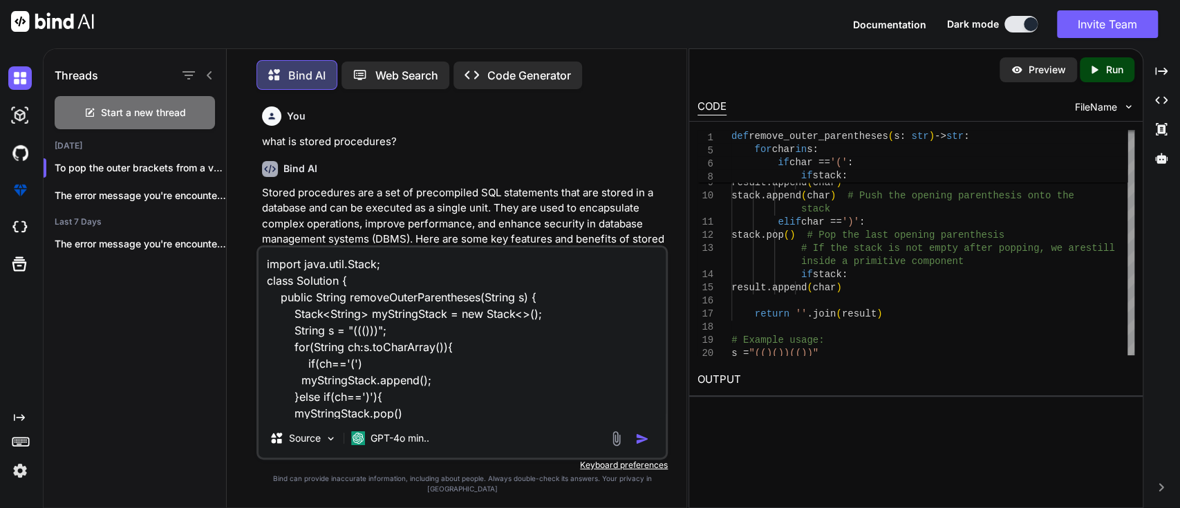
scroll to position [50, 0]
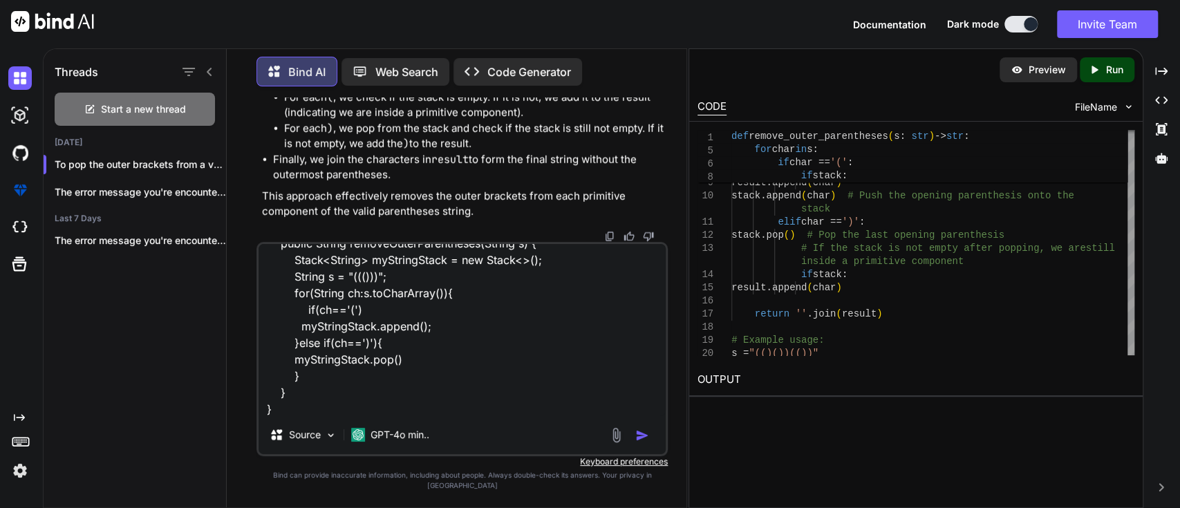
type textarea "x"
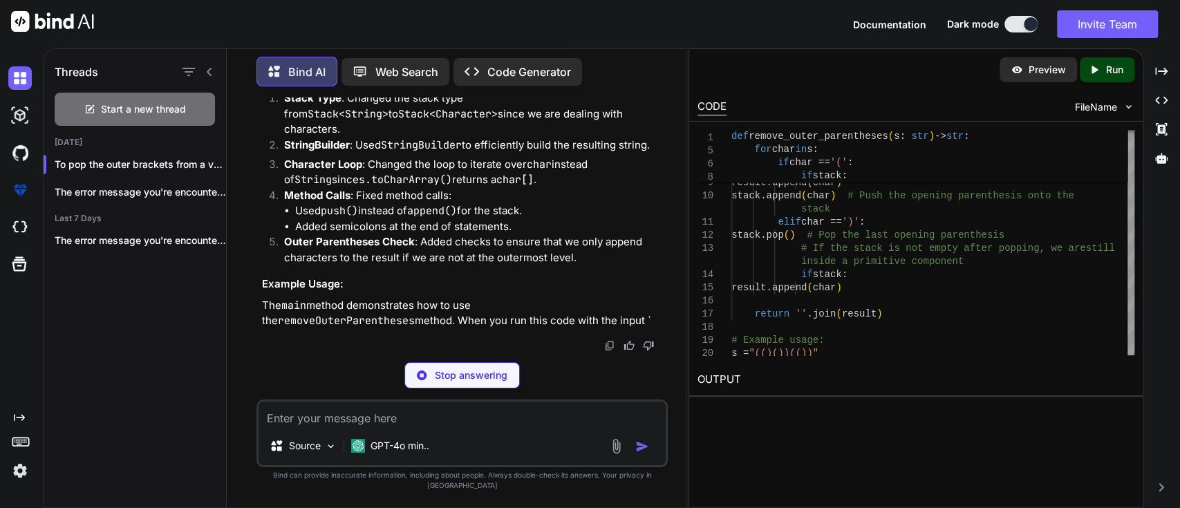
scroll to position [8638, 0]
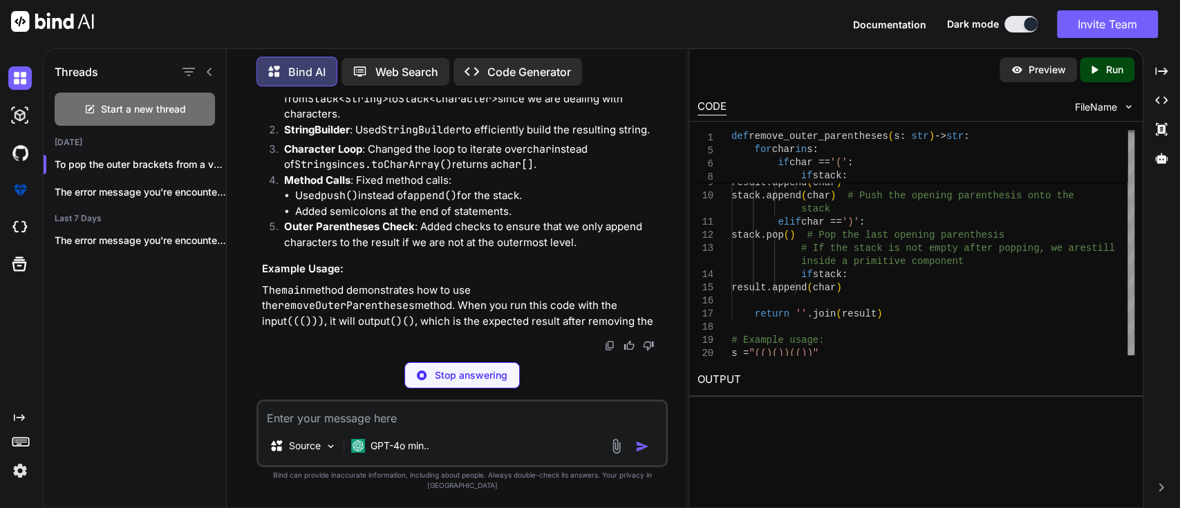
type textarea "x"
type textarea "String s = "((()))"; System.out.println(solution.removeOuterParentheses(s)); //…"
type textarea "x"
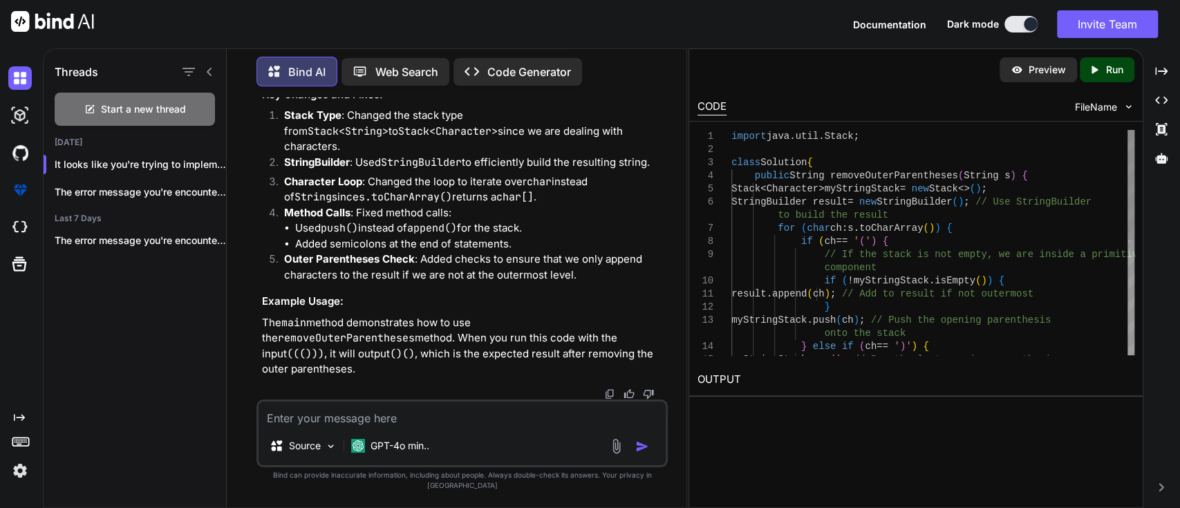
scroll to position [0, 0]
drag, startPoint x: 770, startPoint y: 204, endPoint x: 1002, endPoint y: 198, distance: 231.6
click at [1002, 198] on div "myStringStack . pop ( ) ; // Pop the last opening parenthesis } else if ( ch ==…" at bounding box center [932, 360] width 403 height 460
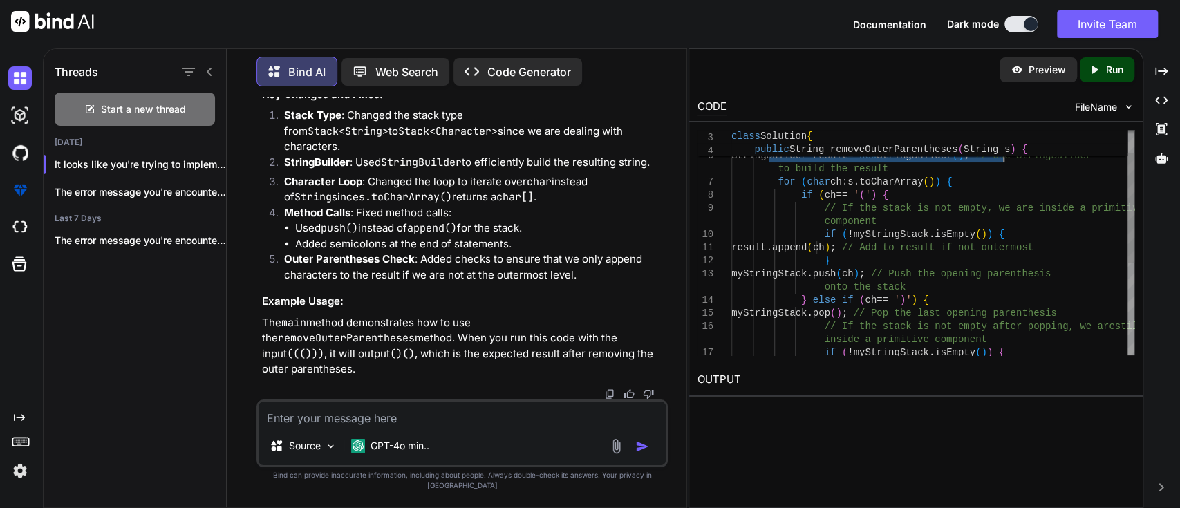
click at [829, 240] on div "myStringStack . pop ( ) ; // Pop the last opening parenthesis } else if ( ch ==…" at bounding box center [932, 314] width 403 height 460
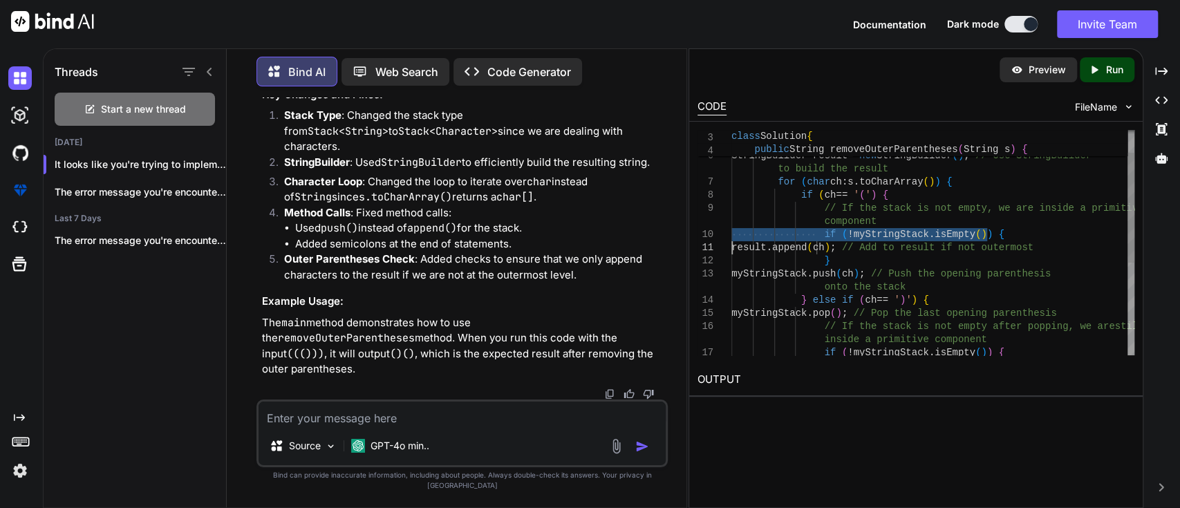
click at [829, 240] on div "myStringStack . pop ( ) ; // Pop the last opening parenthesis } else if ( ch ==…" at bounding box center [932, 314] width 403 height 460
type textarea "component if (!myStringStack.isEmpty()) { result.append(ch); // Add to result i…"
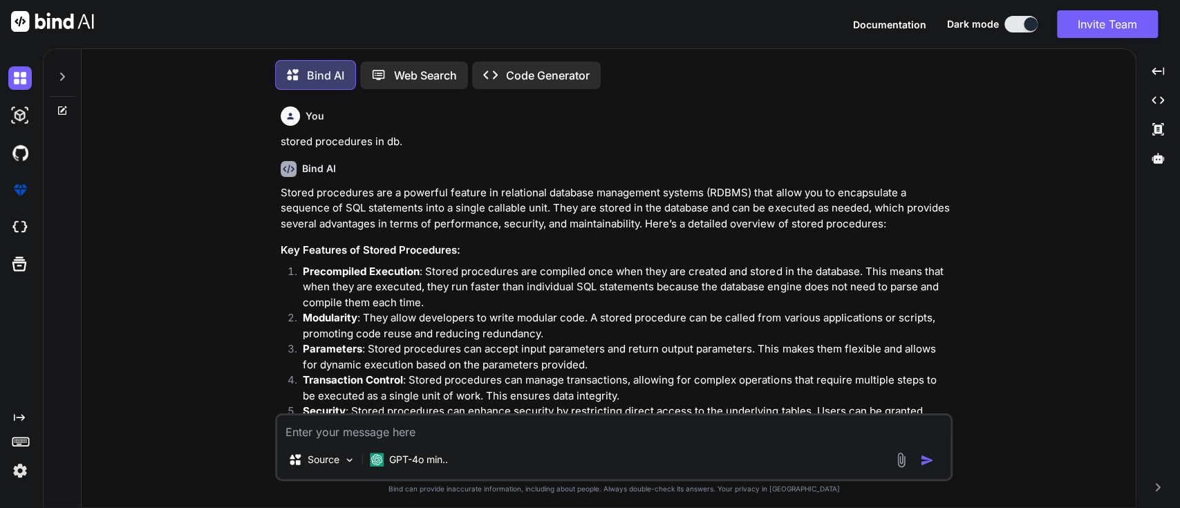
type textarea "x"
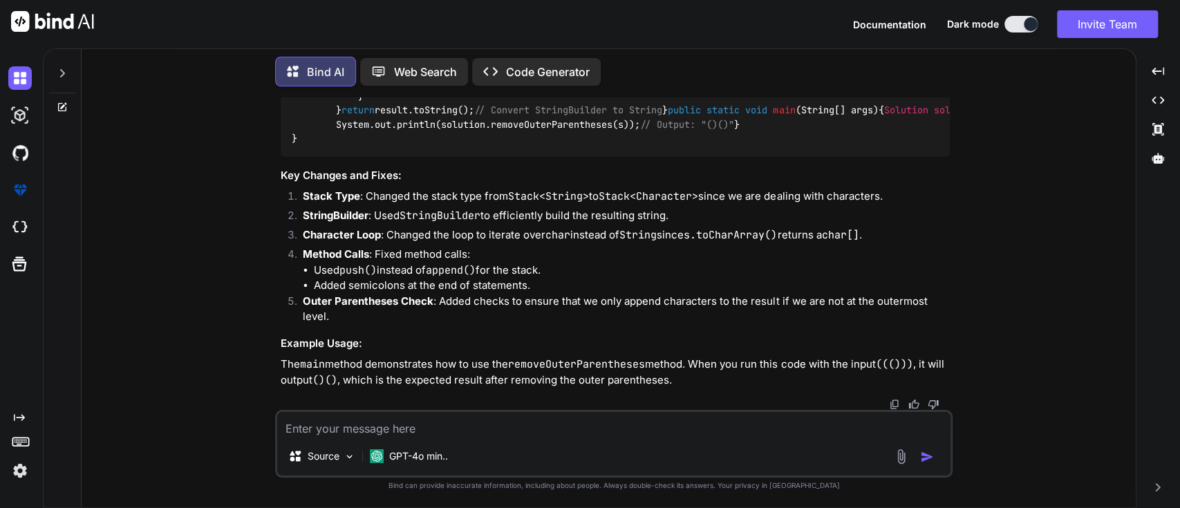
scroll to position [3685, 0]
drag, startPoint x: 381, startPoint y: 268, endPoint x: 510, endPoint y: 271, distance: 129.2
click at [510, 146] on code "import java.util.Stack; class Solution { public String removeOuterParentheses (…" at bounding box center [740, 47] width 896 height 198
copy code "myStringStack.push(ch);"
click at [413, 146] on code "import java.util.Stack; class Solution { public String removeOuterParentheses (…" at bounding box center [740, 47] width 896 height 198
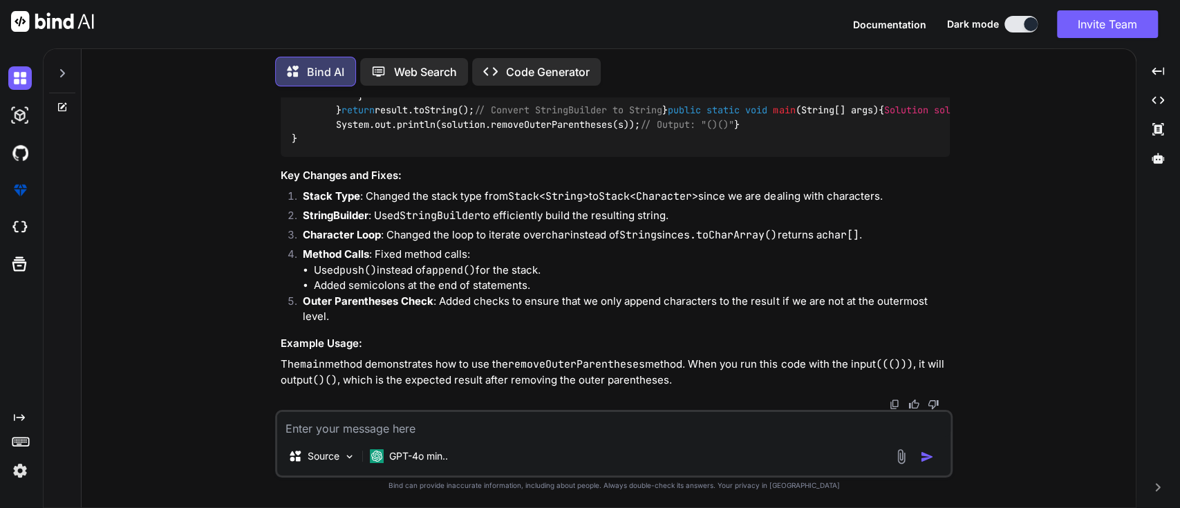
click at [435, 146] on code "import java.util.Stack; class Solution { public String removeOuterParentheses (…" at bounding box center [740, 47] width 896 height 198
drag, startPoint x: 380, startPoint y: 295, endPoint x: 499, endPoint y: 294, distance: 118.9
click at [499, 146] on code "import java.util.Stack; class Solution { public String removeOuterParentheses (…" at bounding box center [740, 47] width 896 height 198
click at [498, 146] on code "import java.util.Stack; class Solution { public String removeOuterParentheses (…" at bounding box center [740, 47] width 896 height 198
copy code "myStringStack.pop();"
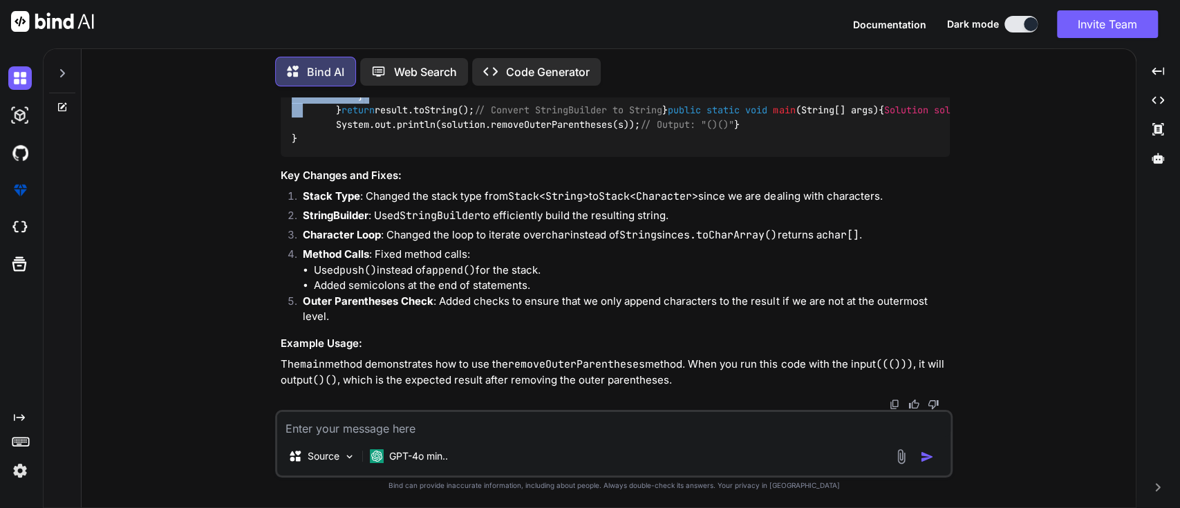
drag, startPoint x: 375, startPoint y: 328, endPoint x: 387, endPoint y: 348, distance: 23.8
click at [387, 146] on code "import java.util.Stack; class Solution { public String removeOuterParentheses (…" at bounding box center [740, 47] width 896 height 198
copy code "if (!myStringStack.isEmpty()) { result.append(ch); // Add to result if not oute…"
drag, startPoint x: 329, startPoint y: 303, endPoint x: 475, endPoint y: 305, distance: 146.5
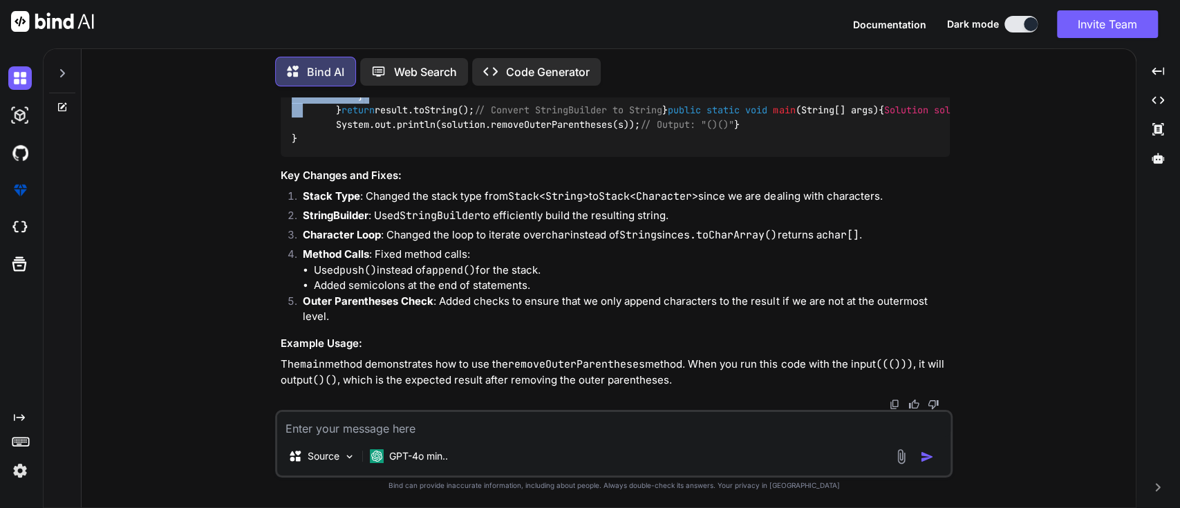
click at [475, 146] on code "import java.util.Stack; class Solution { public String removeOuterParentheses (…" at bounding box center [740, 47] width 896 height 198
copy code "return result.toString();"
drag, startPoint x: 314, startPoint y: 160, endPoint x: 328, endPoint y: 213, distance: 54.5
click at [328, 157] on div "import java.util.Stack; class Solution { public String removeOuterParentheses (…" at bounding box center [615, 47] width 669 height 219
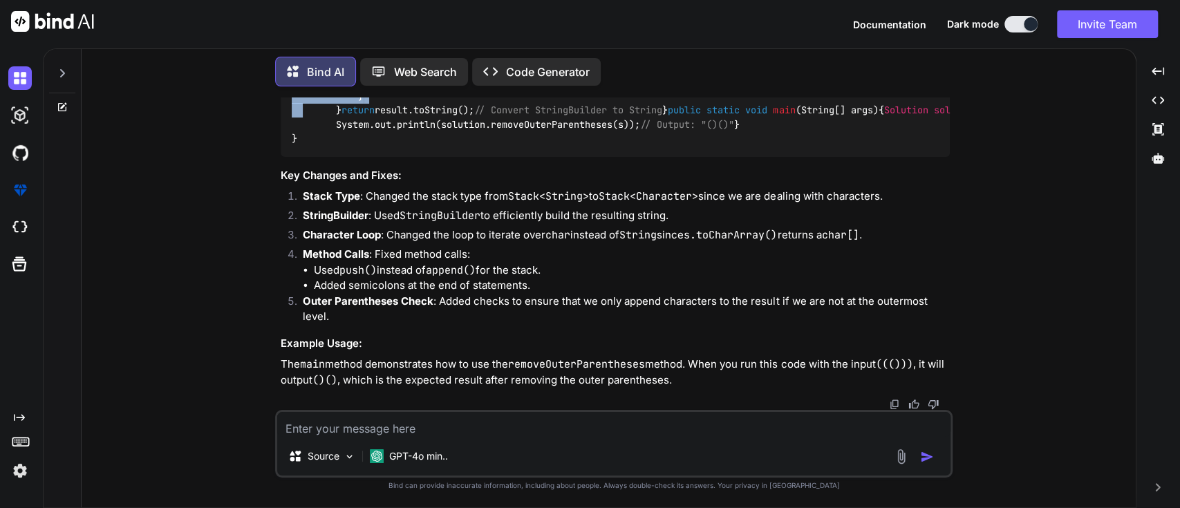
copy code "public static void main (String[] args) { Solution solution = new Solution (); …"
click at [353, 428] on textarea at bounding box center [613, 424] width 673 height 25
paste textarea "A valid parentheses string is defined by the following rules: It is the empty s…"
type textarea "A valid parentheses string is defined by the following rules: It is the empty s…"
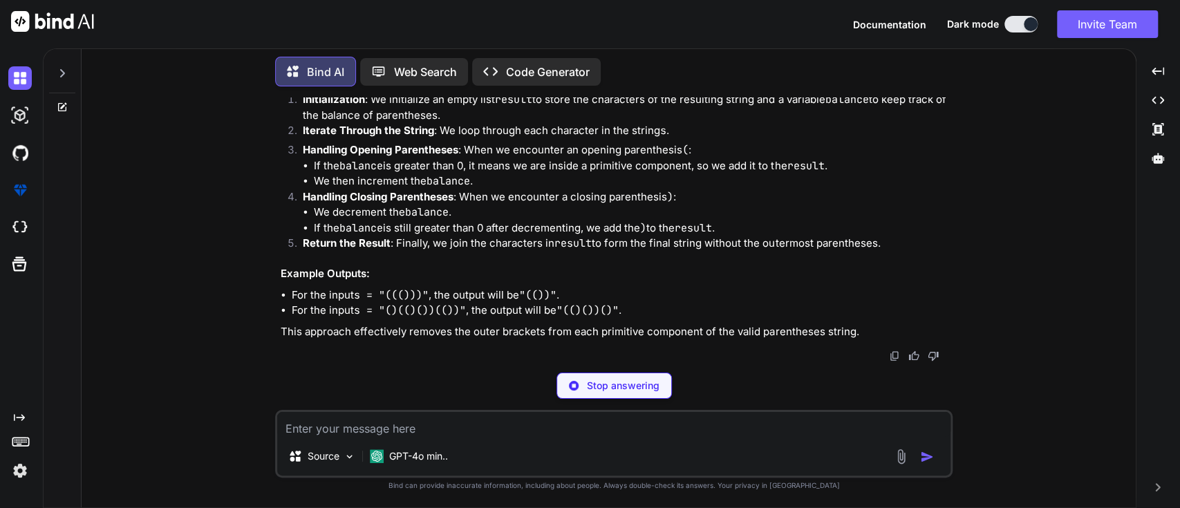
scroll to position [5353, 0]
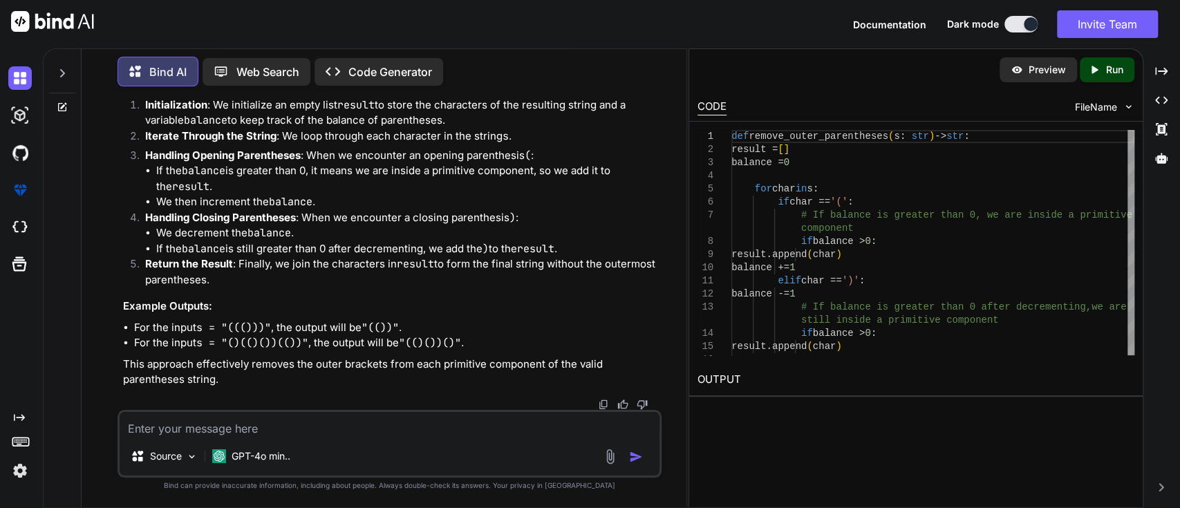
click at [440, 290] on div "To solve the problem of removing the outermost parentheses from every primitive…" at bounding box center [391, 51] width 536 height 674
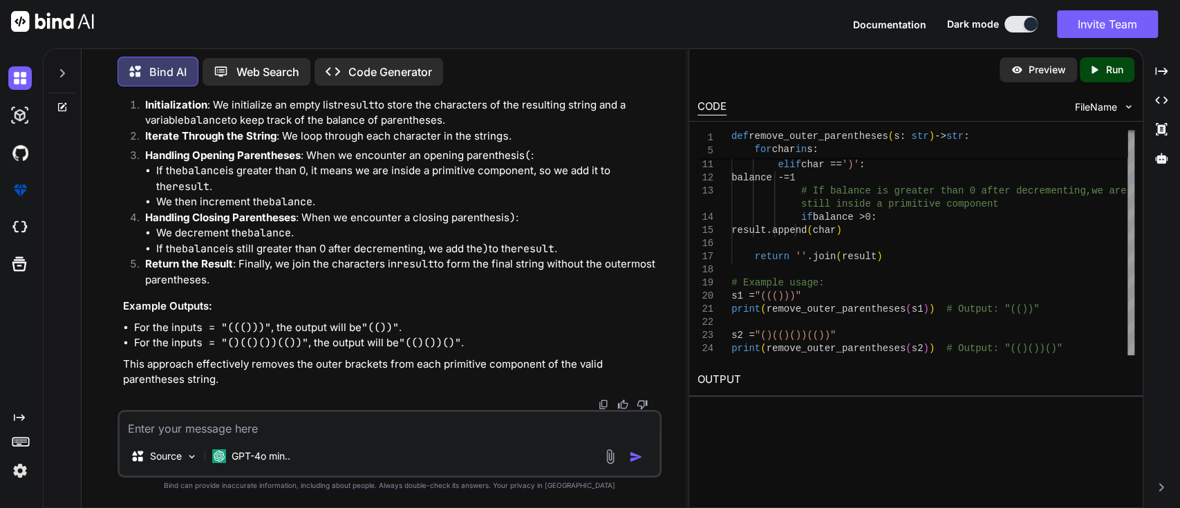
click at [283, 421] on textarea at bounding box center [390, 424] width 540 height 25
type textarea "n"
type textarea "in [GEOGRAPHIC_DATA]"
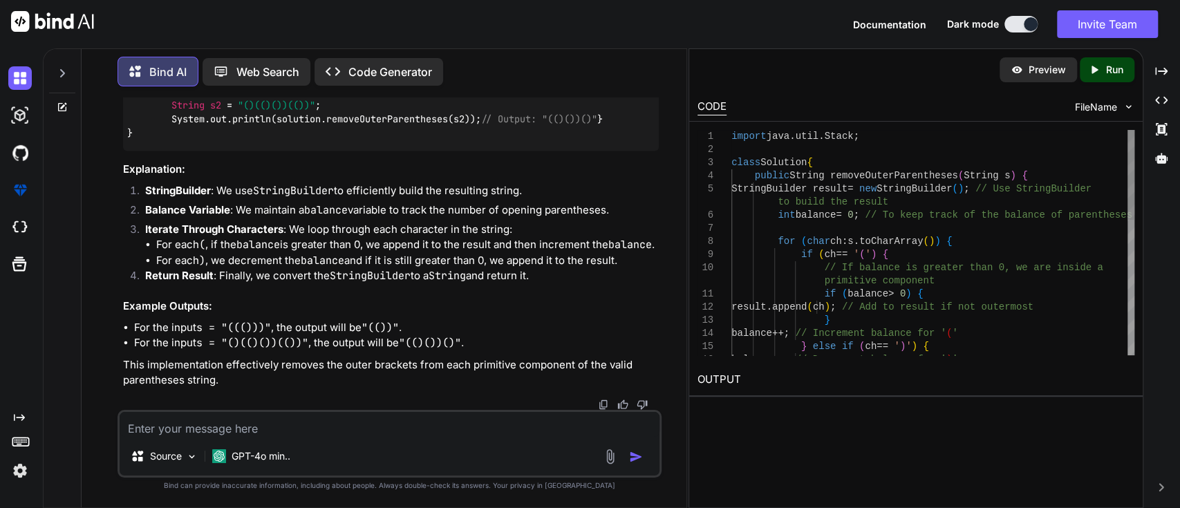
scroll to position [0, 0]
drag, startPoint x: 858, startPoint y: 216, endPoint x: 770, endPoint y: 214, distance: 88.5
click at [770, 214] on div "for ( char ch : s . toCharArray ( ) ) { if ( ch == ' ( ' ) { // If balance is g…" at bounding box center [932, 412] width 403 height 565
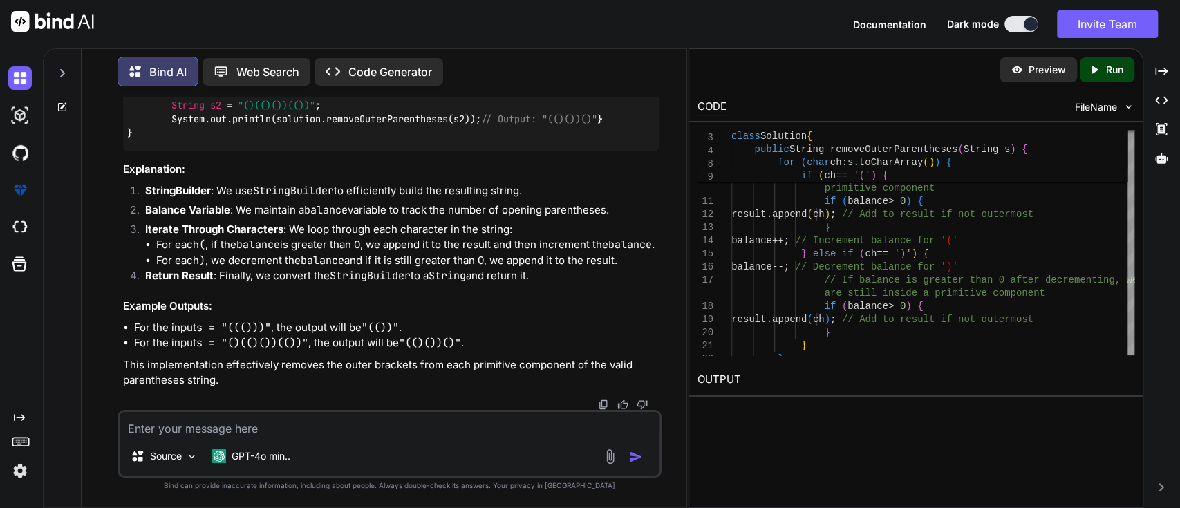
click at [1110, 65] on p "Run" at bounding box center [1114, 70] width 17 height 14
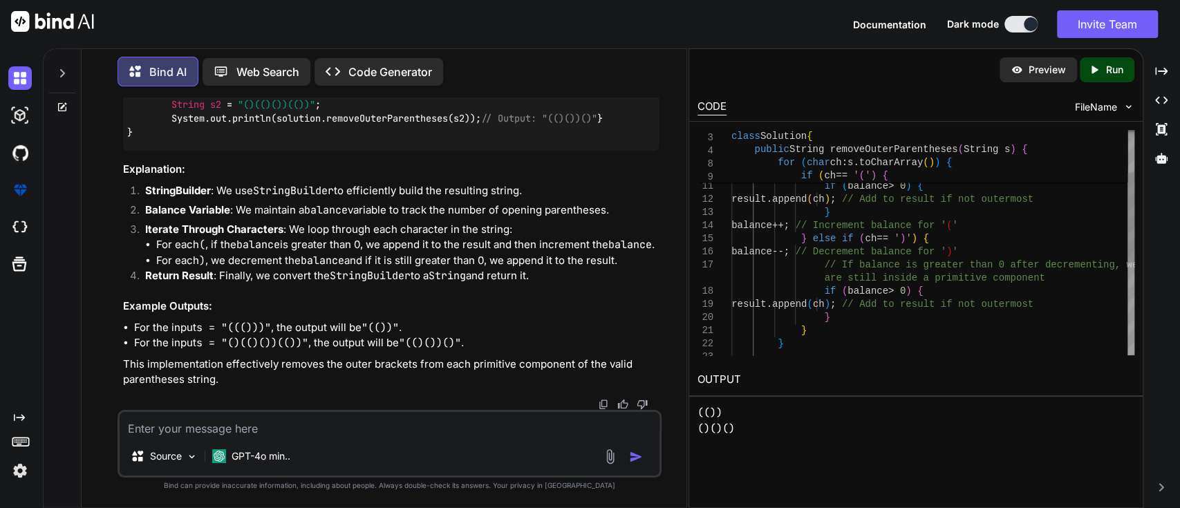
drag, startPoint x: 787, startPoint y: 173, endPoint x: 824, endPoint y: 301, distance: 133.6
click at [832, 285] on div "17 18 19 14 15 16 11 12 13 8 9 10 20 21 22 23 // If balance is greater than 0 a…" at bounding box center [915, 242] width 437 height 225
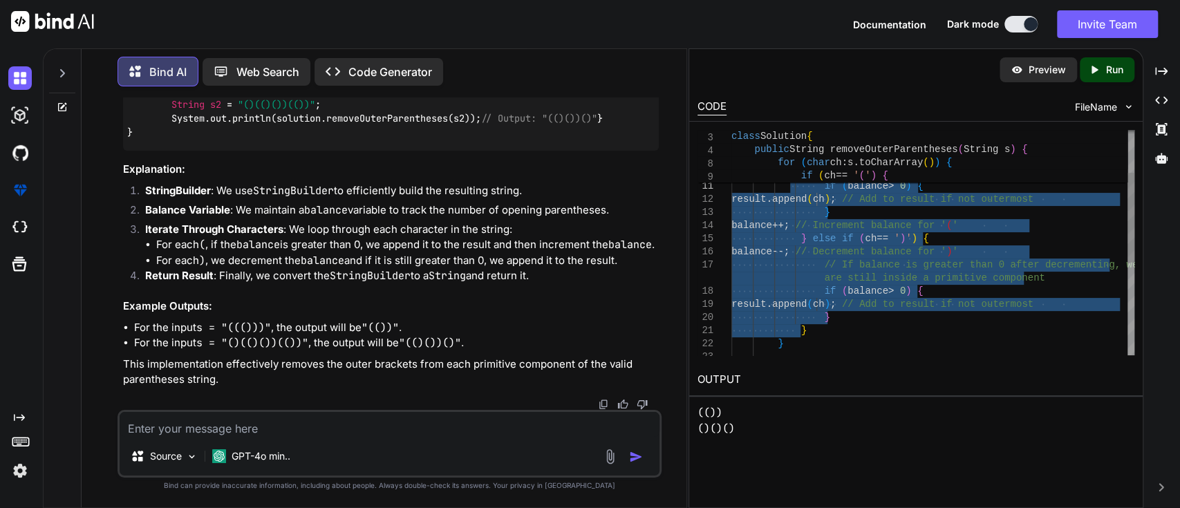
drag, startPoint x: 812, startPoint y: 328, endPoint x: 795, endPoint y: 165, distance: 164.0
click at [795, 165] on div "// If balance is greater than 0 after decrementing , we are still inside a prim…" at bounding box center [932, 304] width 403 height 565
click at [773, 174] on span at bounding box center [766, 175] width 70 height 11
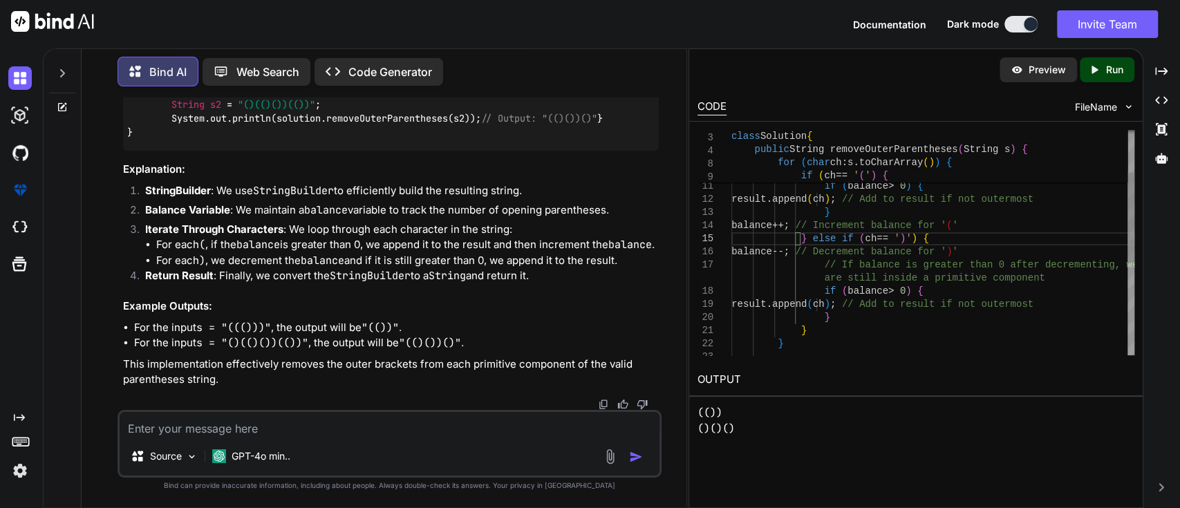
click at [788, 225] on div "// If balance is greater than 0 after decrementing , we are still inside a prim…" at bounding box center [932, 304] width 403 height 565
drag, startPoint x: 794, startPoint y: 175, endPoint x: 813, endPoint y: 218, distance: 46.7
click at [813, 218] on div "17 18 19 14 15 16 11 12 13 8 9 10 20 21 22 23 // If balance is greater than 0 a…" at bounding box center [915, 242] width 437 height 225
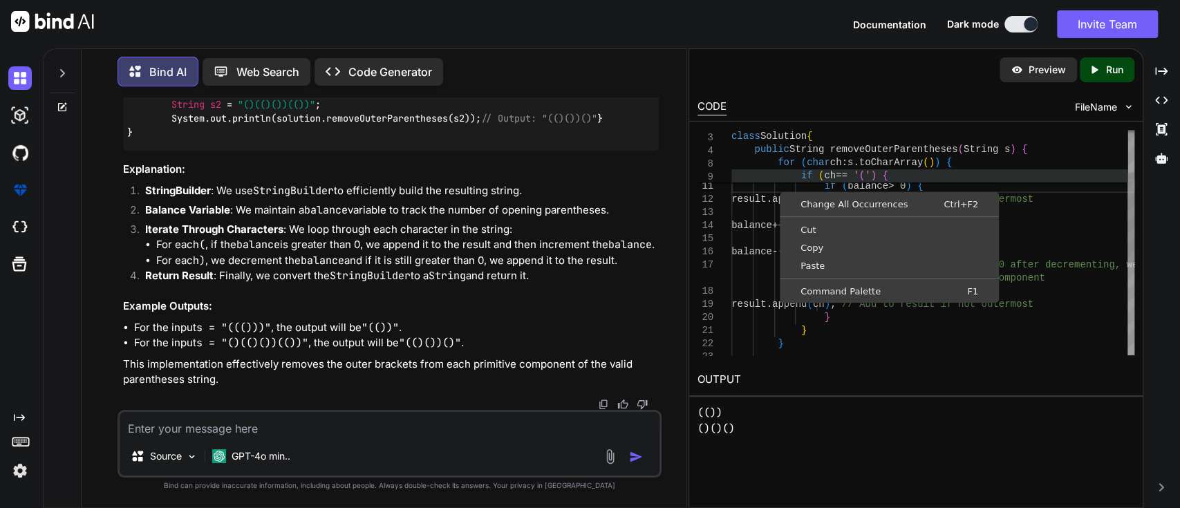
click at [788, 180] on span at bounding box center [766, 175] width 70 height 11
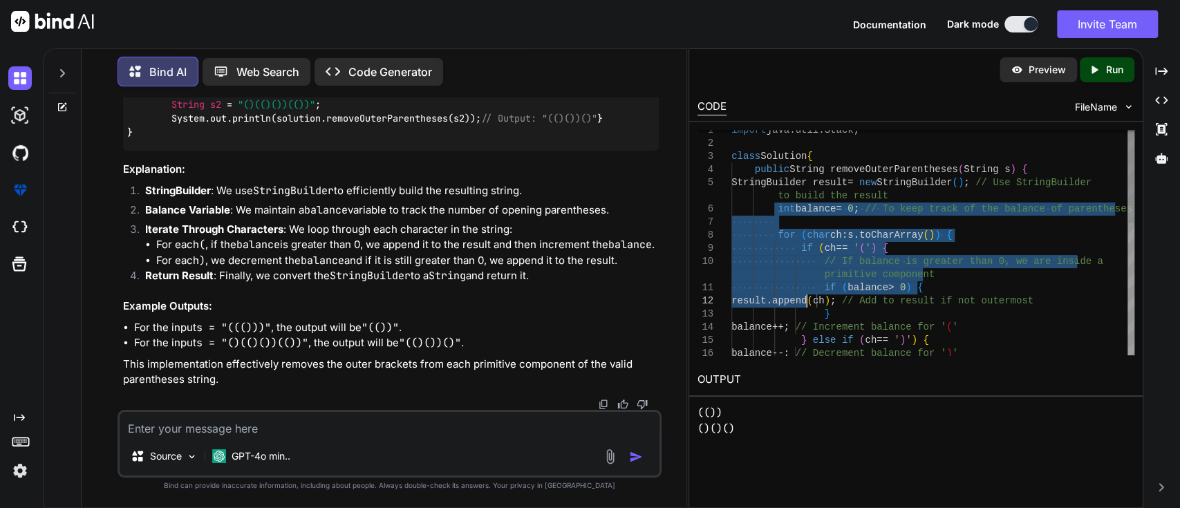
drag, startPoint x: 773, startPoint y: 209, endPoint x: 808, endPoint y: 311, distance: 107.7
click at [808, 311] on div "balance ++; // Increment balance for ' ( ' } else if ( ch == ' ) ' ) { balance …" at bounding box center [932, 406] width 403 height 565
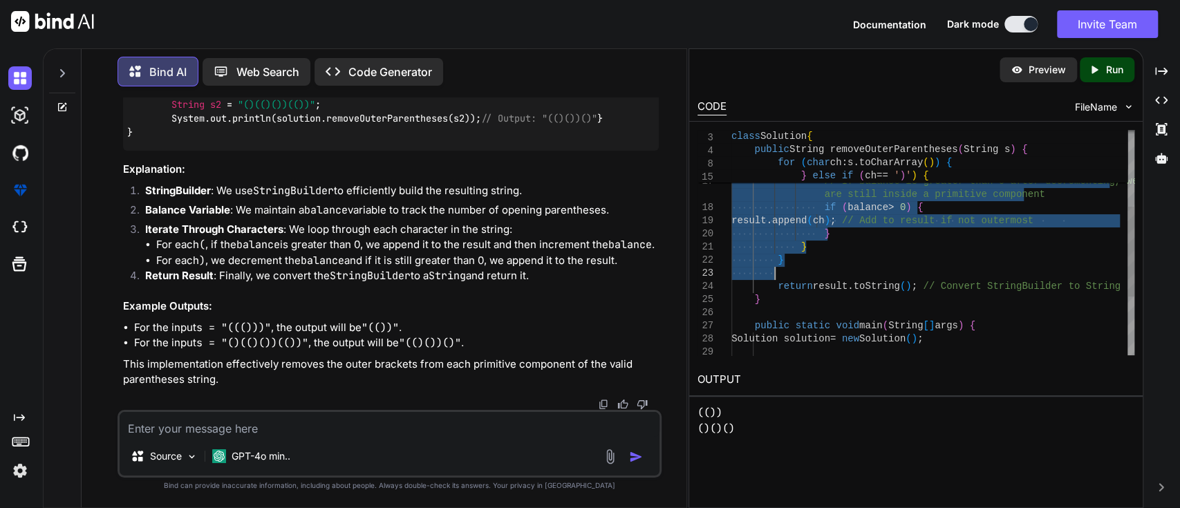
click at [823, 268] on div "balance ++; // Increment balance for ' ( ' } else if ( ch == ' ) ' ) { balance …" at bounding box center [932, 220] width 403 height 565
click at [803, 299] on div "balance ++; // Increment balance for ' ( ' } else if ( ch == ' ) ' ) { balance …" at bounding box center [932, 220] width 403 height 565
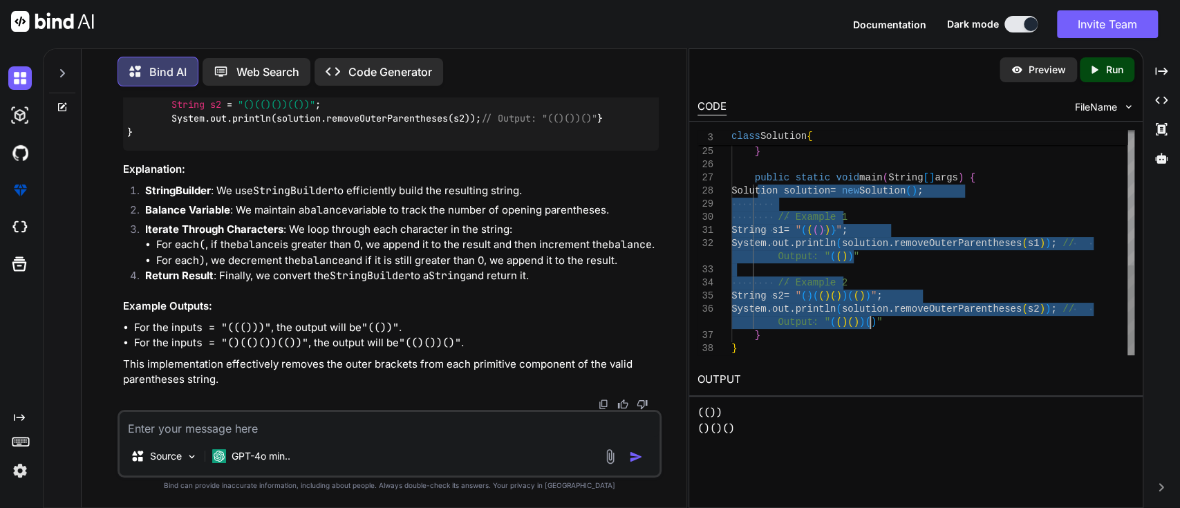
drag, startPoint x: 758, startPoint y: 191, endPoint x: 882, endPoint y: 319, distance: 177.9
click at [882, 319] on div "return result . toString ( ) ; // Convert StringBuilder to String } public stat…" at bounding box center [932, 73] width 403 height 565
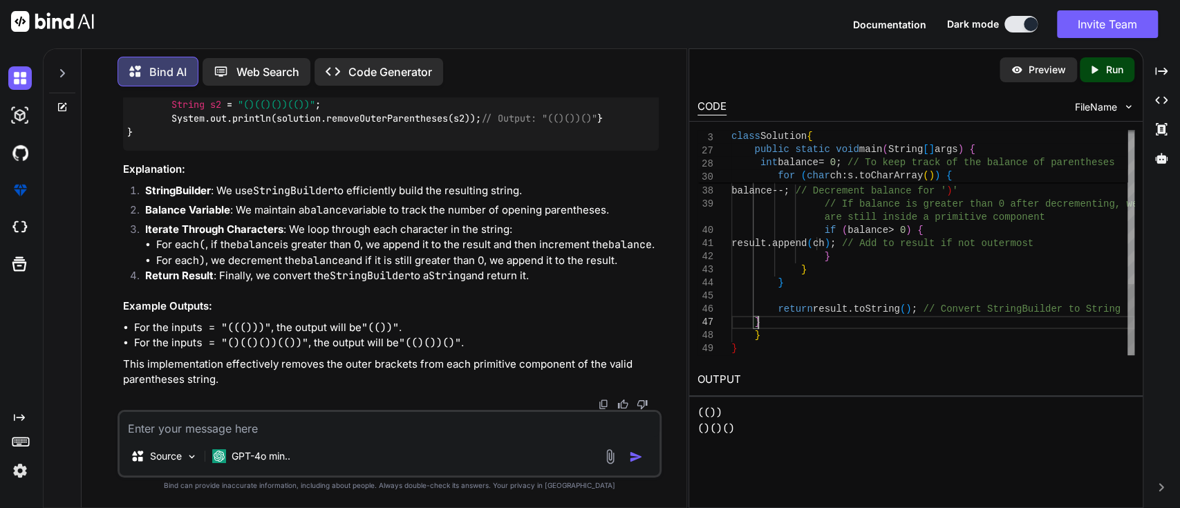
type textarea "Solution solution = new Solution(); // Example 1 String s1 = "((()))"; System.o…"
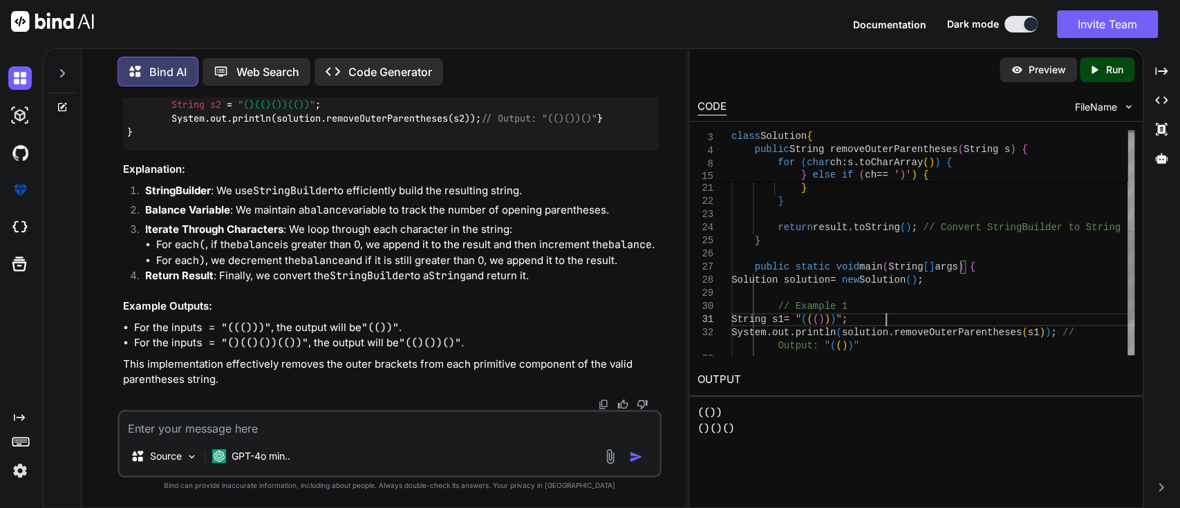
click at [925, 314] on div "are still inside a primitive component if ( balance > 0 ) { result . append ( c…" at bounding box center [932, 162] width 403 height 565
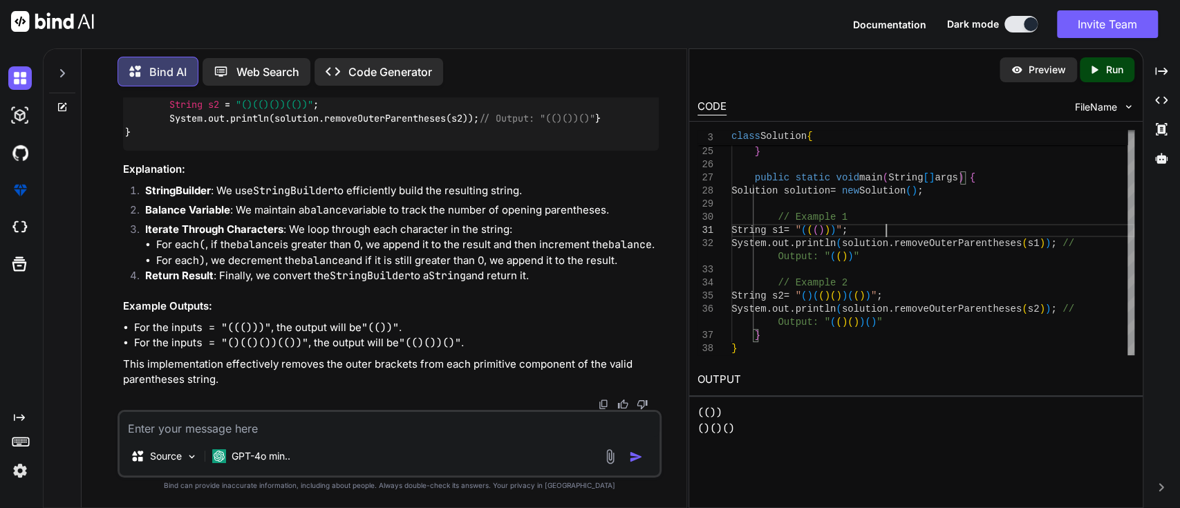
scroll to position [6340, 0]
click at [299, 418] on textarea at bounding box center [390, 424] width 540 height 25
paste textarea "class Solution { public String reverseWords(String s) { String[] str = s.split(…"
type textarea "class Solution { public String reverseWords(String s) { String[] str = s.split(…"
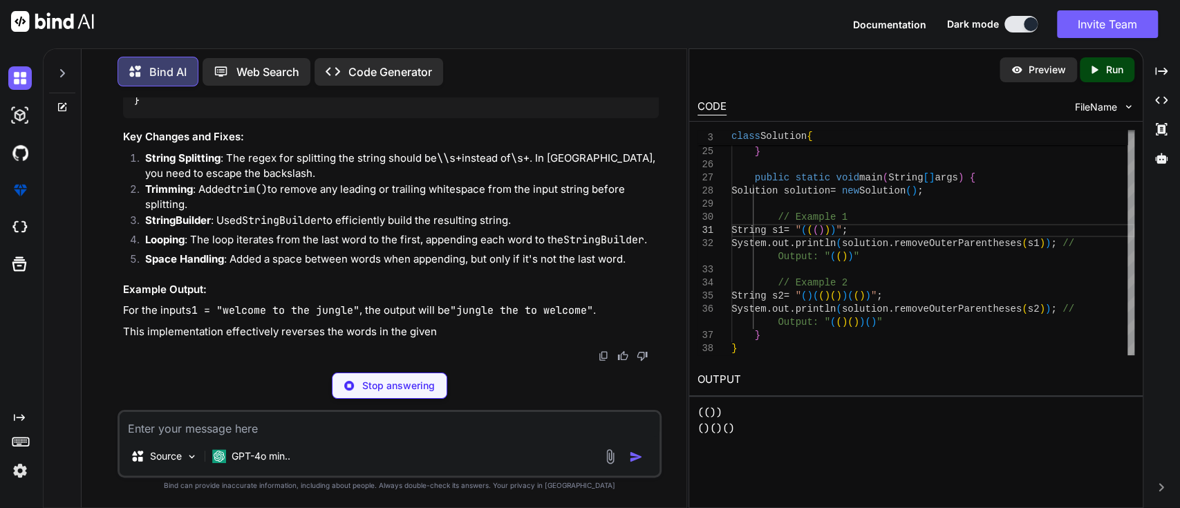
scroll to position [7117, 0]
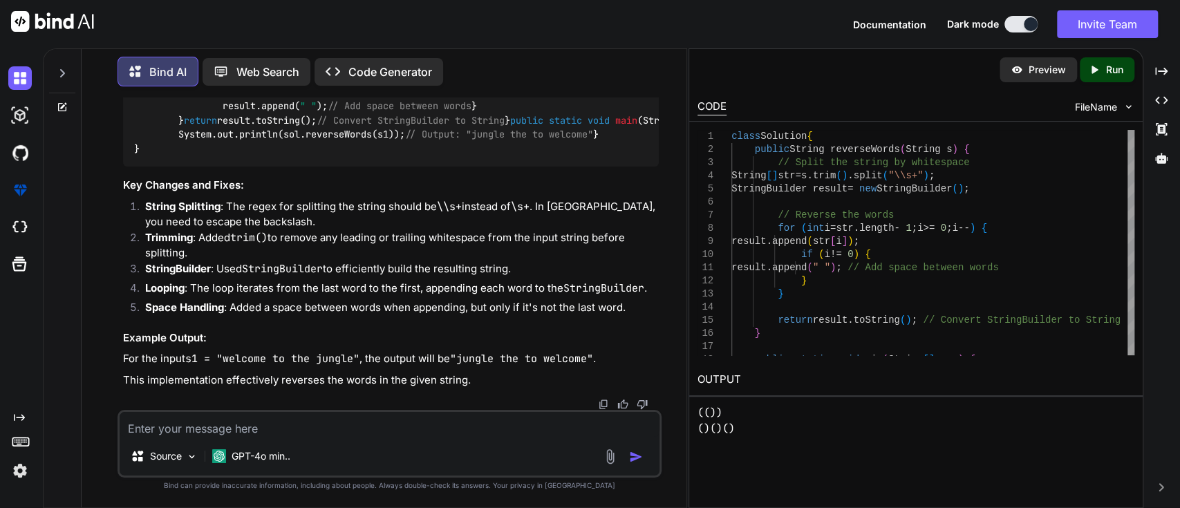
paste textarea "// Online Java Compiler // Use this editor to write, compile and run your Java …"
click at [315, 424] on textarea at bounding box center [390, 424] width 540 height 25
type textarea "// Online Java Compiler // Use this editor to write, compile and run your Java …"
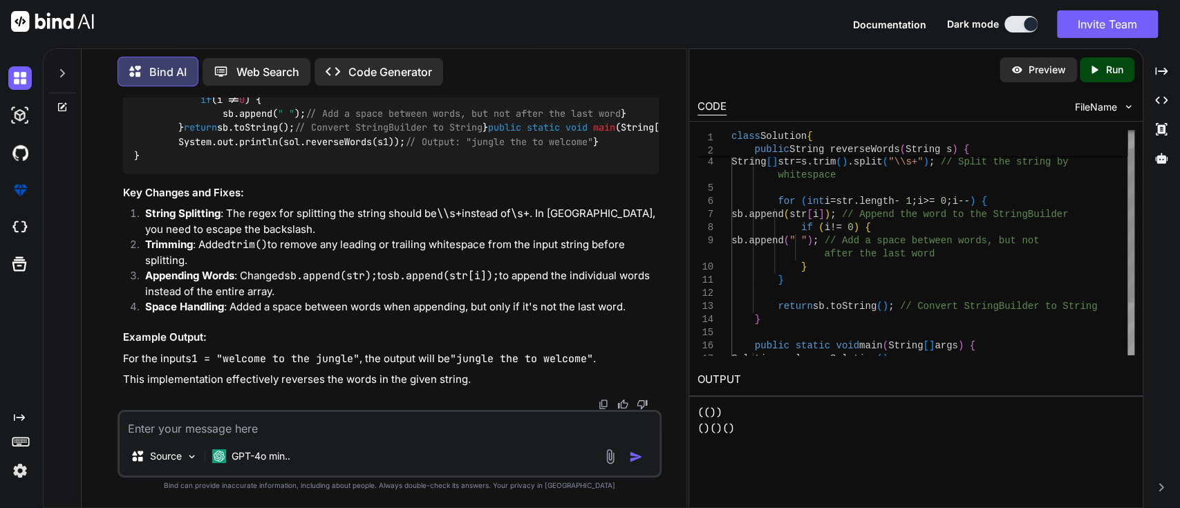
scroll to position [32, 0]
click at [830, 228] on div "sb . append ( str [ i ] ) ; // Append the word to the StringBuilder if ( i != 0…" at bounding box center [932, 267] width 403 height 328
type textarea "class Solution { public String reverseWords(String s) { StringBuilder sb = new …"
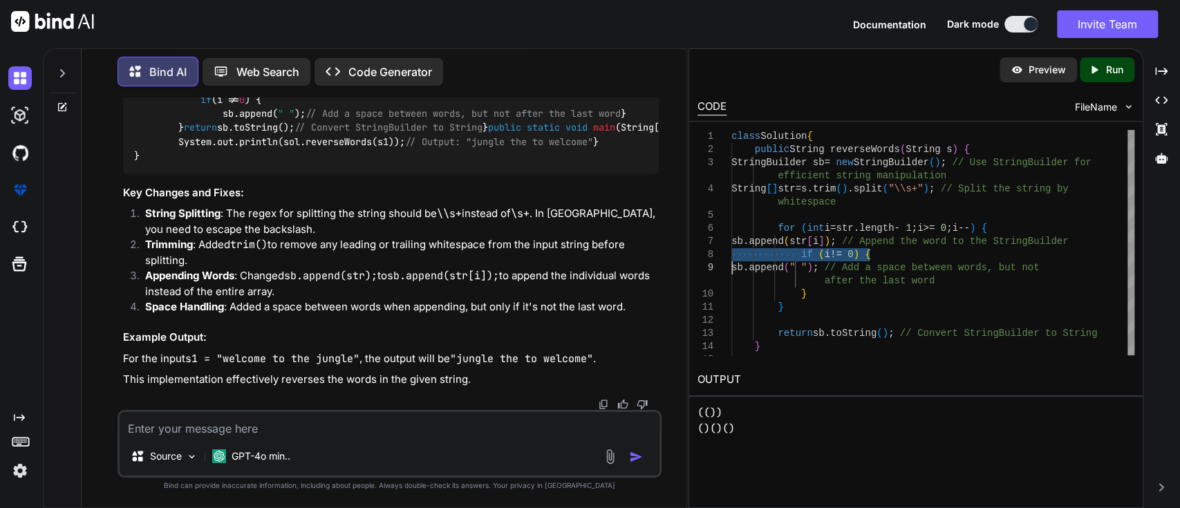
scroll to position [7905, 0]
click at [283, 441] on div "Source GPT-4o min.." at bounding box center [389, 444] width 545 height 68
click at [283, 435] on textarea at bounding box center [390, 424] width 540 height 25
paste textarea "CREATE VIEW organization_testView AS SELECT id,lov_eo_id,attribute_name,attribu…"
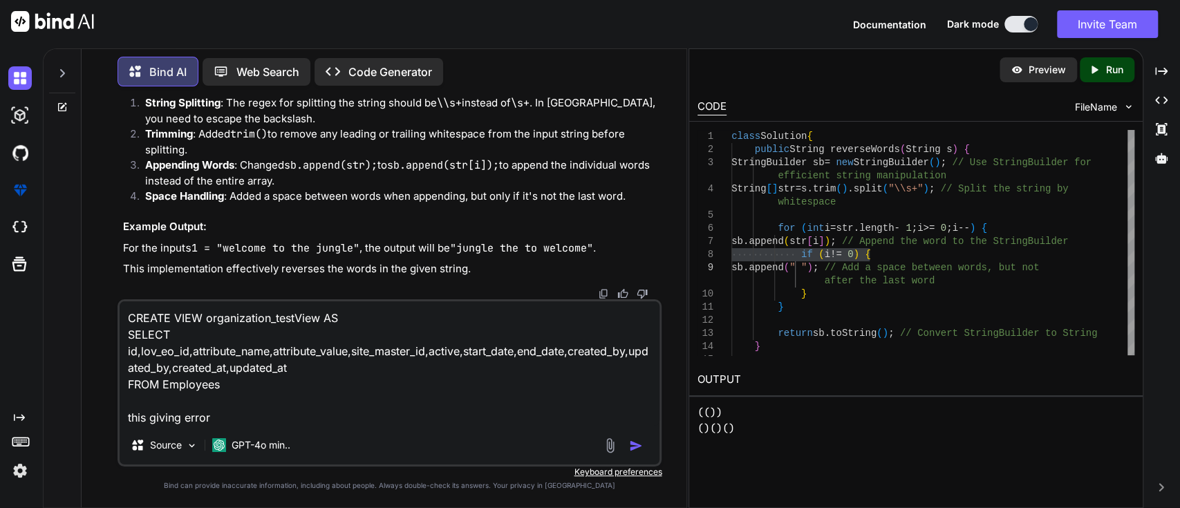
click at [313, 416] on textarea "CREATE VIEW organization_testView AS SELECT id,lov_eo_id,attribute_name,attribu…" at bounding box center [390, 363] width 540 height 124
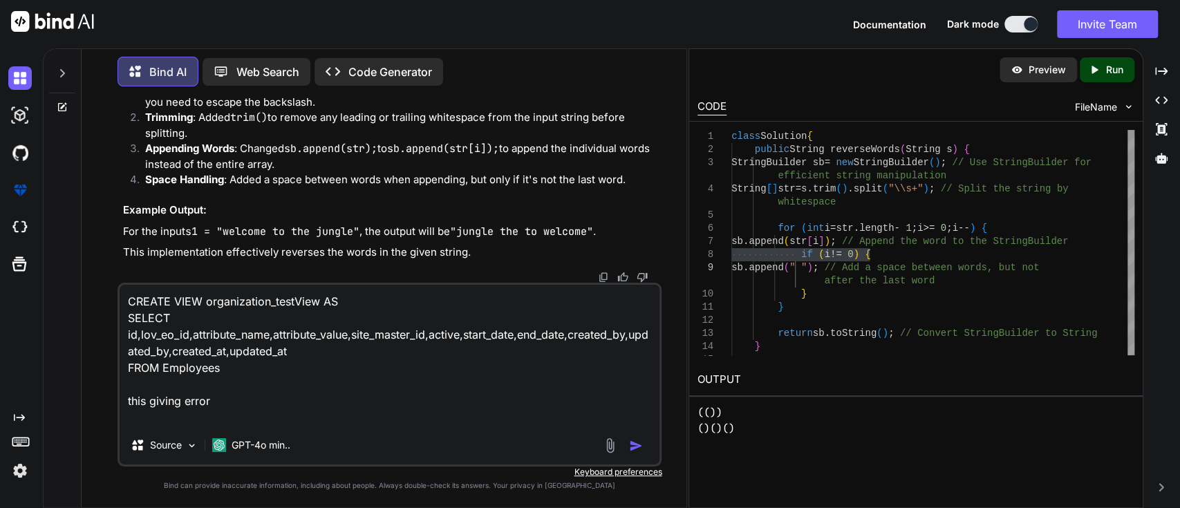
paste textarea "CREATE VIEW organization_testView AS SELECT id,lov_eo_id,attribute_name,attribu…"
type textarea "CREATE VIEW organization_testView AS SELECT id,lov_eo_id,attribute_name,attribu…"
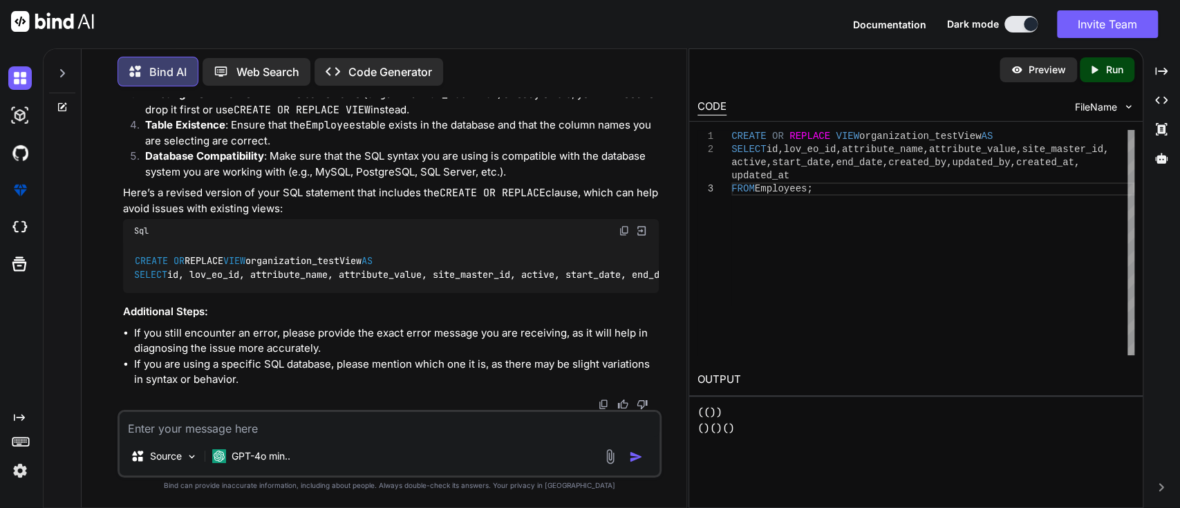
scroll to position [8497, 0]
type textarea "what is view in db"
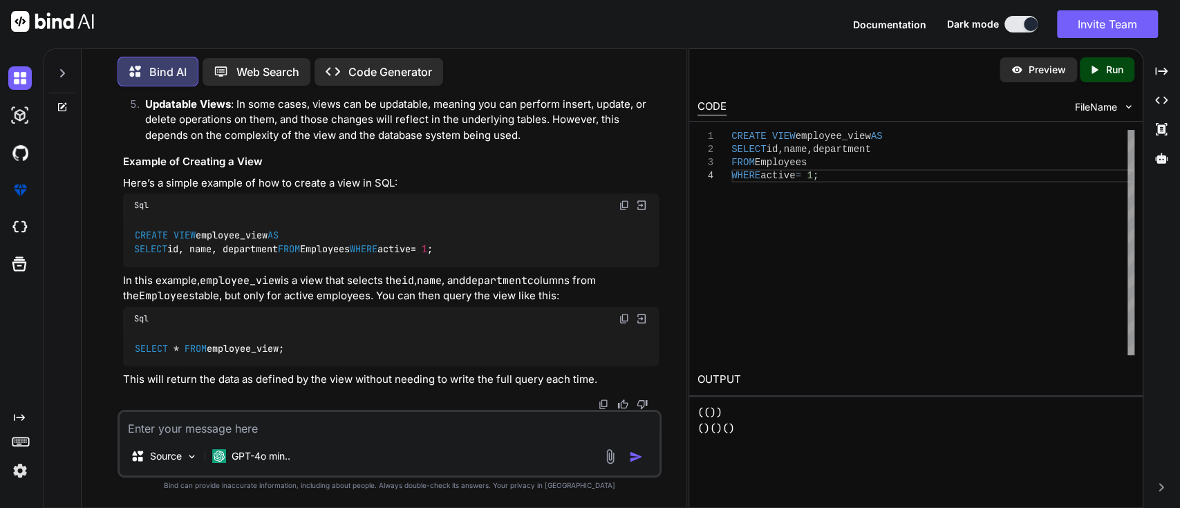
scroll to position [9097, 0]
click at [248, 334] on div "SELECT * FROM employee_view;" at bounding box center [391, 348] width 536 height 36
drag, startPoint x: 381, startPoint y: 431, endPoint x: 359, endPoint y: 424, distance: 23.4
click at [381, 431] on textarea at bounding box center [390, 424] width 540 height 25
type textarea "stored procedures in db"
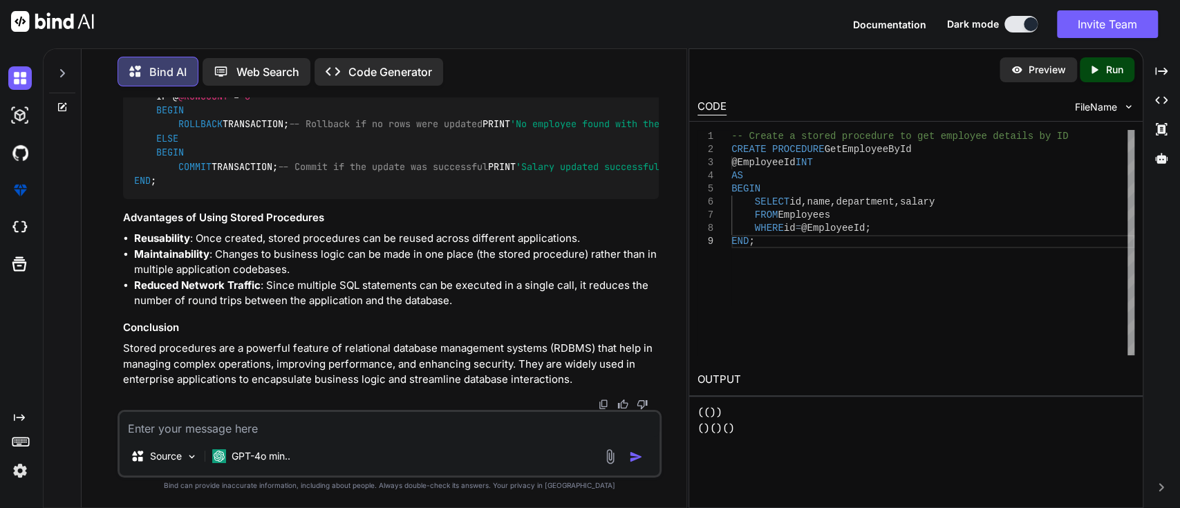
scroll to position [9788, 0]
